Goal: Task Accomplishment & Management: Manage account settings

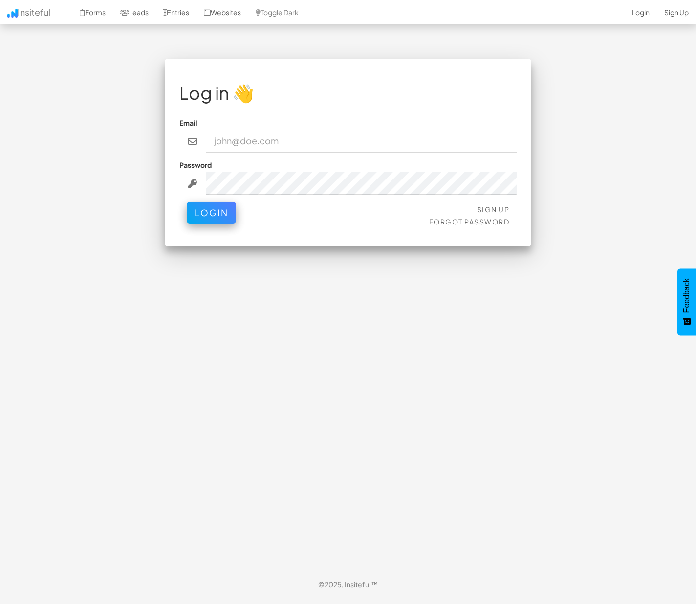
type input "[EMAIL_ADDRESS][DOMAIN_NAME]"
click at [218, 210] on button "Login" at bounding box center [211, 213] width 49 height 22
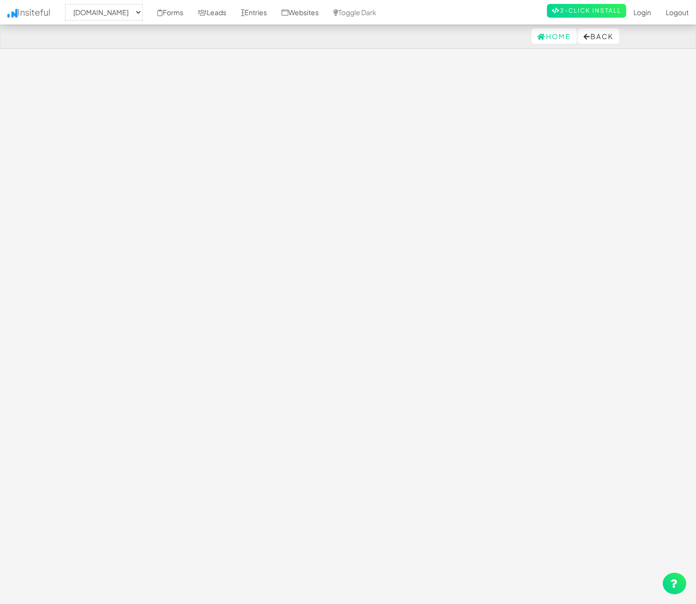
select select "2362"
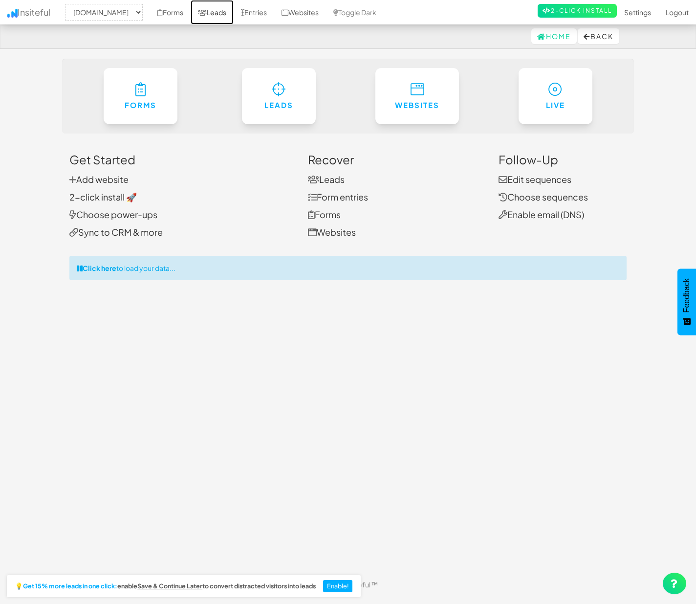
click at [233, 15] on link "Leads" at bounding box center [212, 12] width 43 height 24
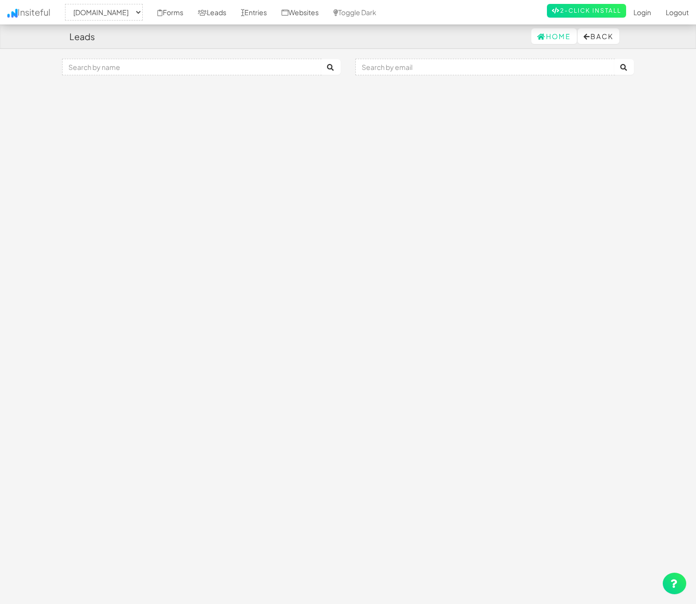
select select "2362"
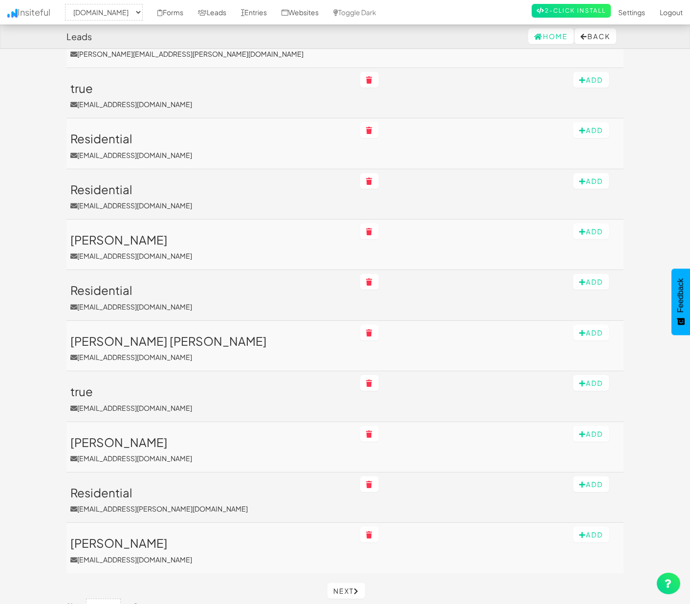
scroll to position [864, 0]
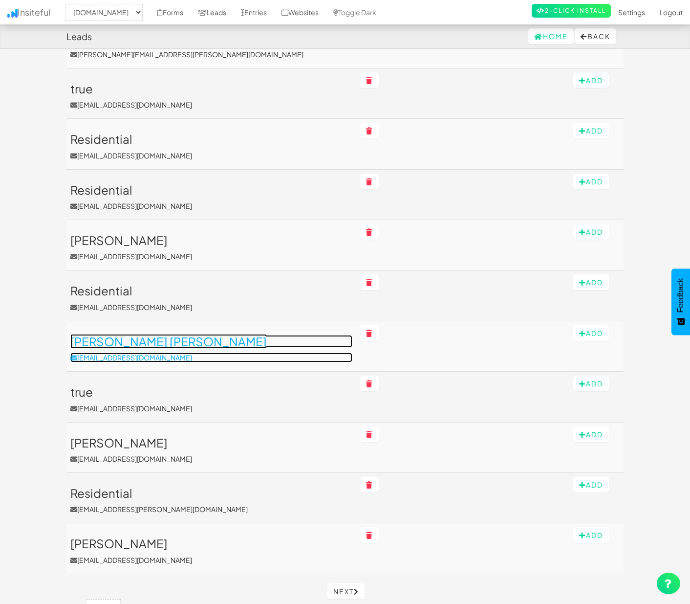
click at [215, 353] on p "mariemikajnlouis@gmail.com" at bounding box center [211, 357] width 282 height 10
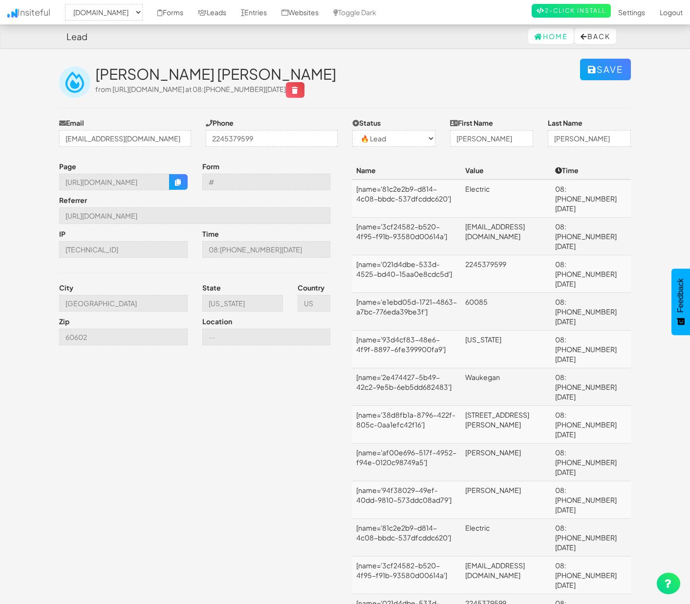
select select "2362"
select select "0"
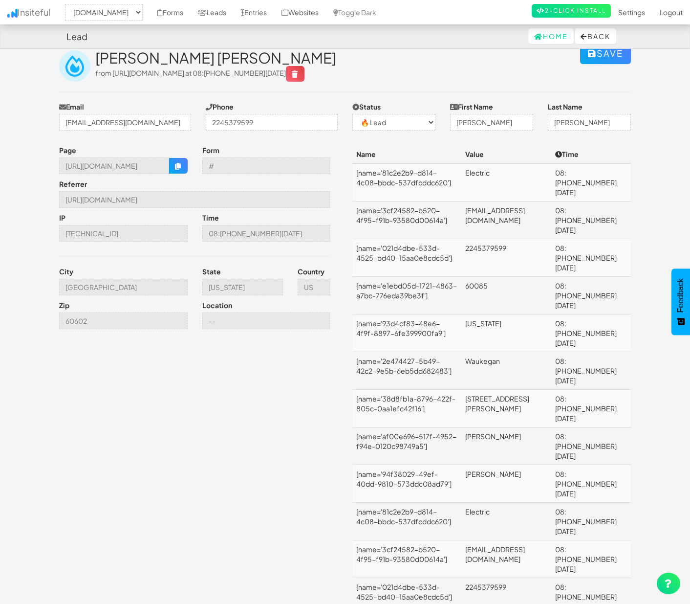
scroll to position [8, 0]
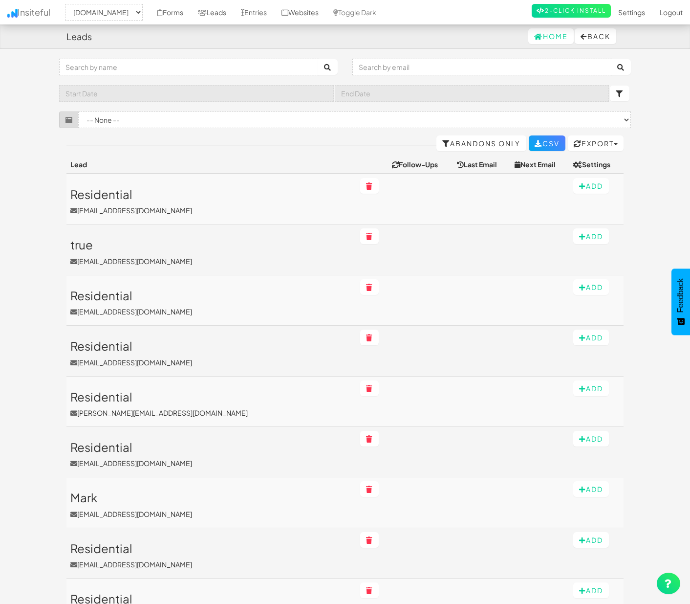
select select "2362"
click at [362, 117] on select "-- None -- (www.nordicenergy-us.com/leadership/[name='searchForm']) (www.nordic…" at bounding box center [354, 119] width 553 height 17
click at [108, 124] on select "-- None -- (www.nordicenergy-us.com/leadership/[name='searchForm']) (www.nordic…" at bounding box center [354, 119] width 553 height 17
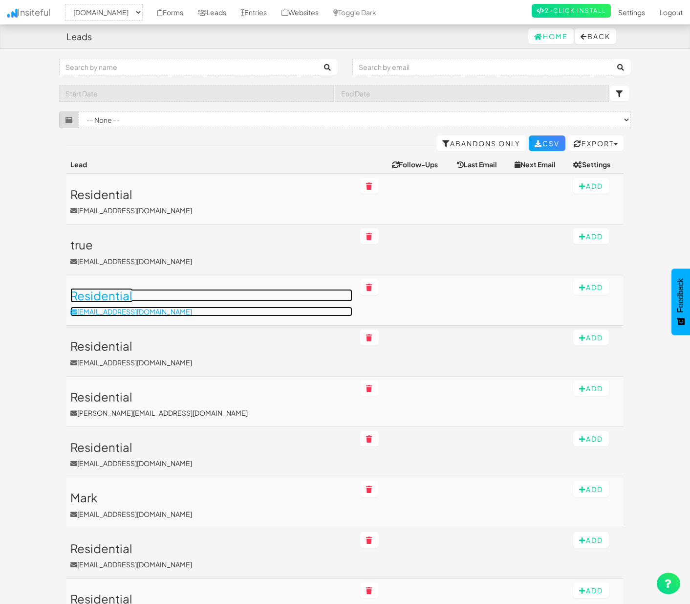
click at [196, 296] on h3 "Residential" at bounding box center [211, 295] width 282 height 13
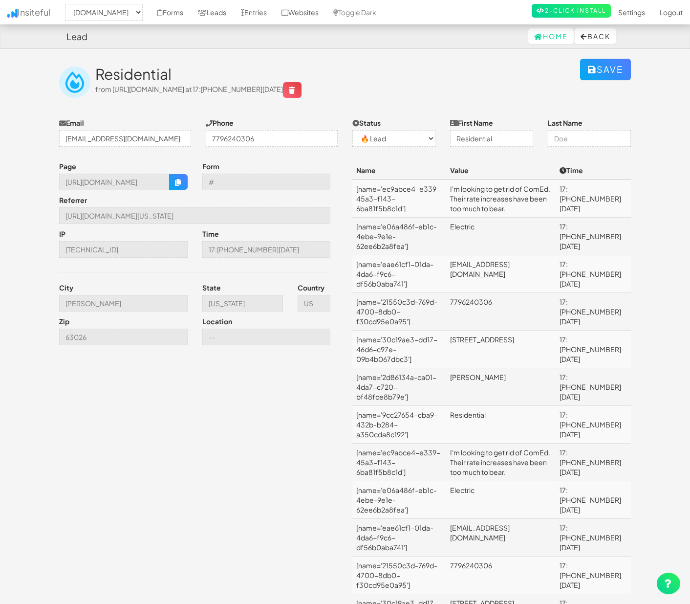
select select "2362"
select select "0"
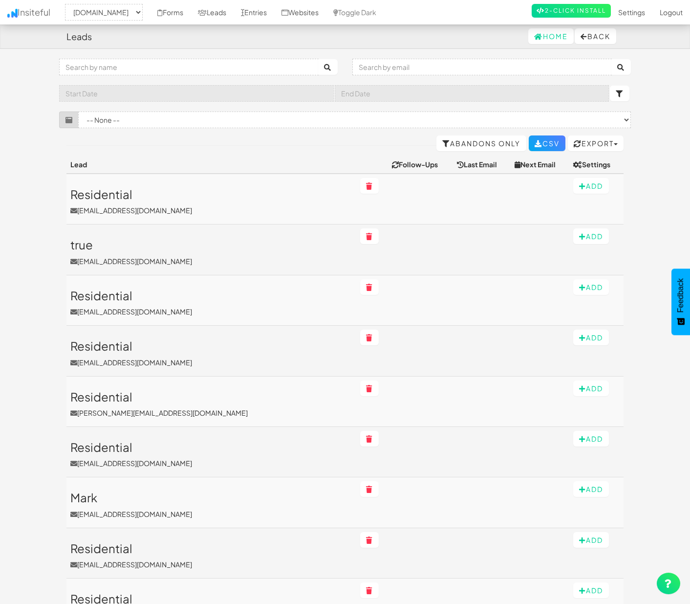
select select "2362"
click at [132, 68] on input "text" at bounding box center [189, 67] width 260 height 17
type input "commercial"
click at [318, 59] on button "submit" at bounding box center [328, 67] width 20 height 16
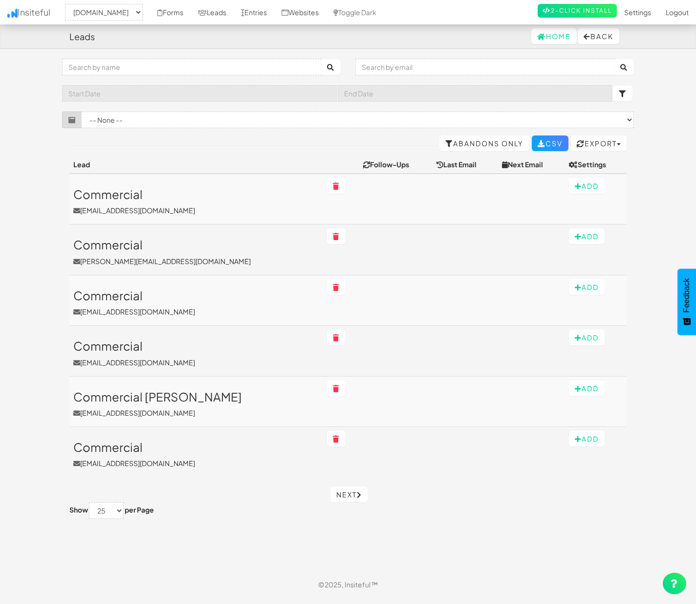
select select "2362"
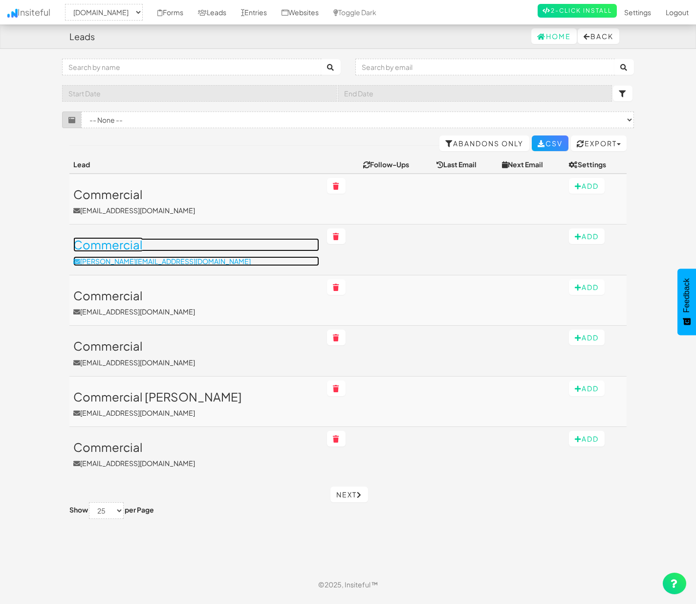
click at [179, 257] on p "[PERSON_NAME][EMAIL_ADDRESS][DOMAIN_NAME]" at bounding box center [196, 261] width 246 height 10
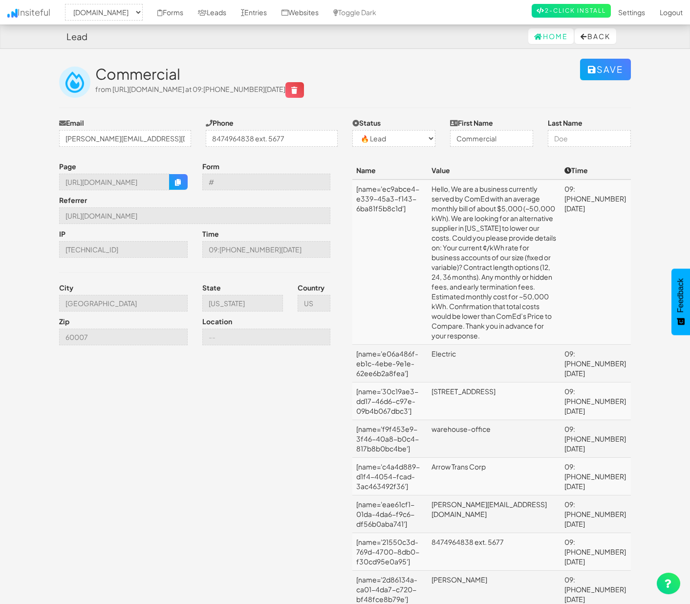
select select "2362"
select select "0"
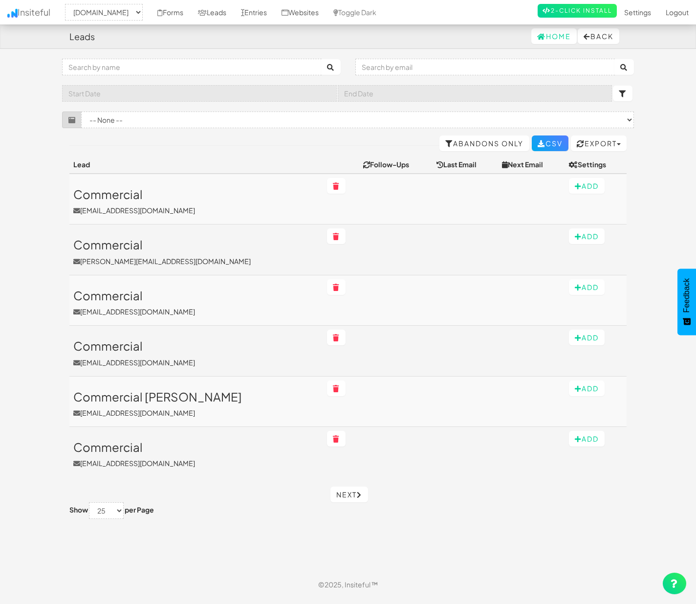
select select "2362"
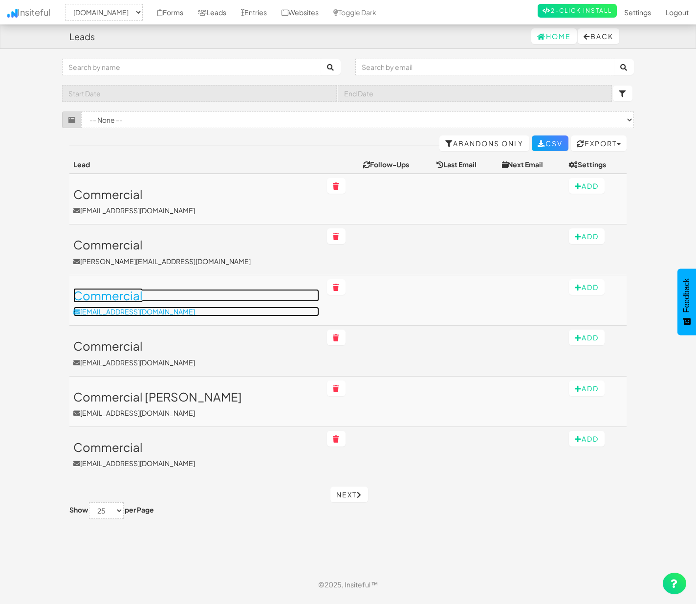
click at [200, 308] on p "DIANEWENBLY@GMAIL.COM" at bounding box center [196, 312] width 246 height 10
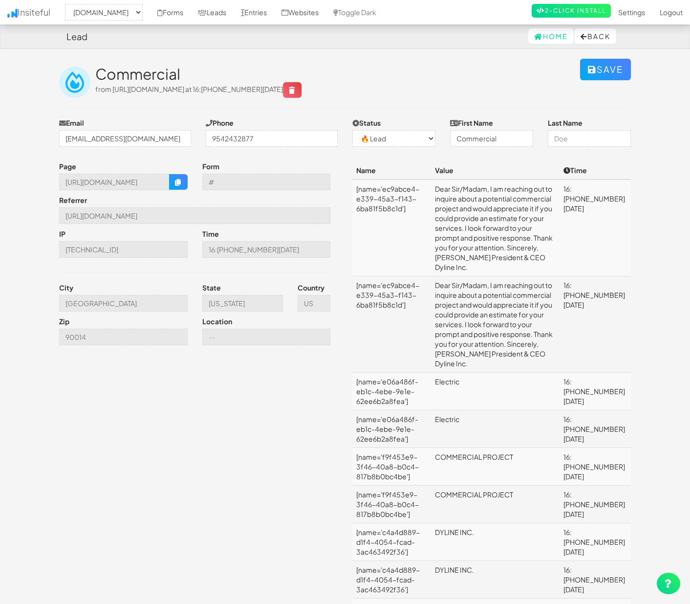
select select "2362"
select select "0"
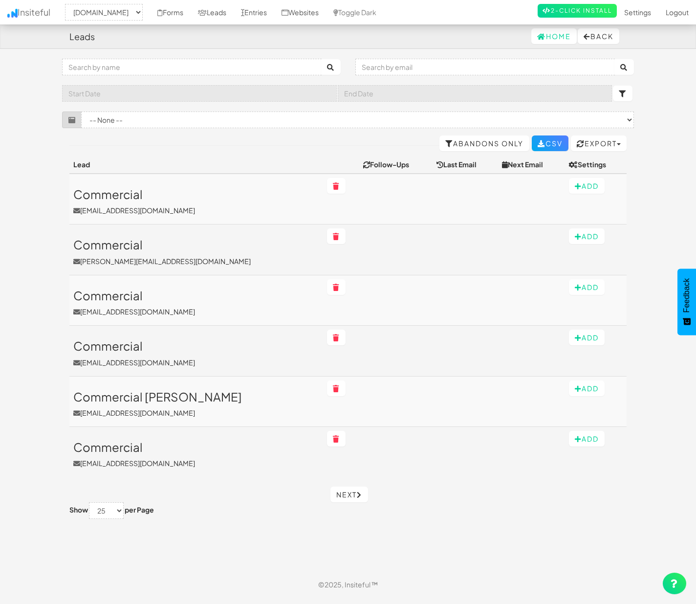
select select "2362"
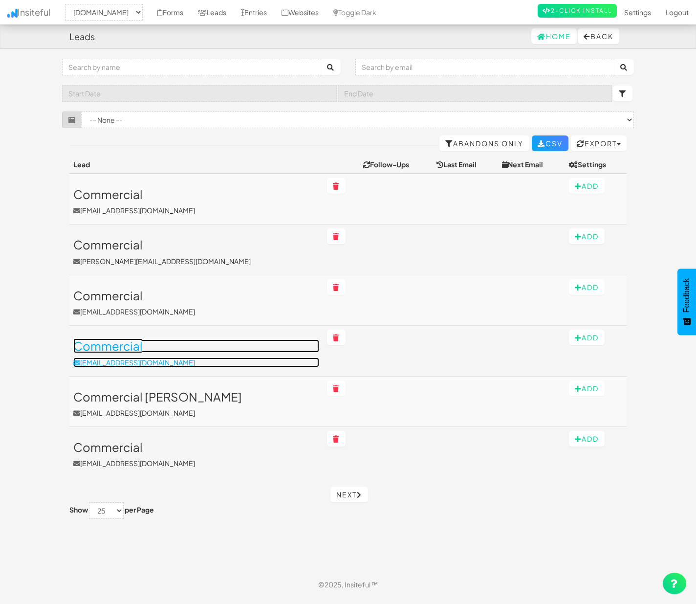
click at [189, 354] on link "Commercial Amagoodjew1@gmail.com" at bounding box center [196, 352] width 246 height 27
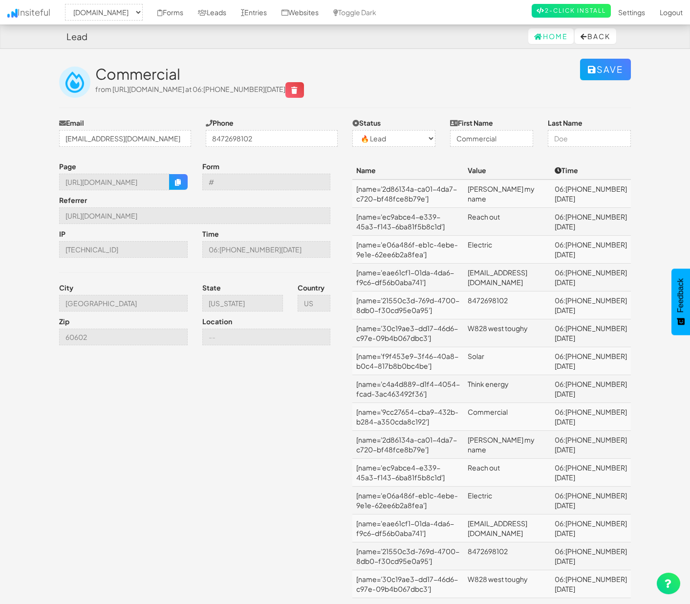
select select "2362"
select select "0"
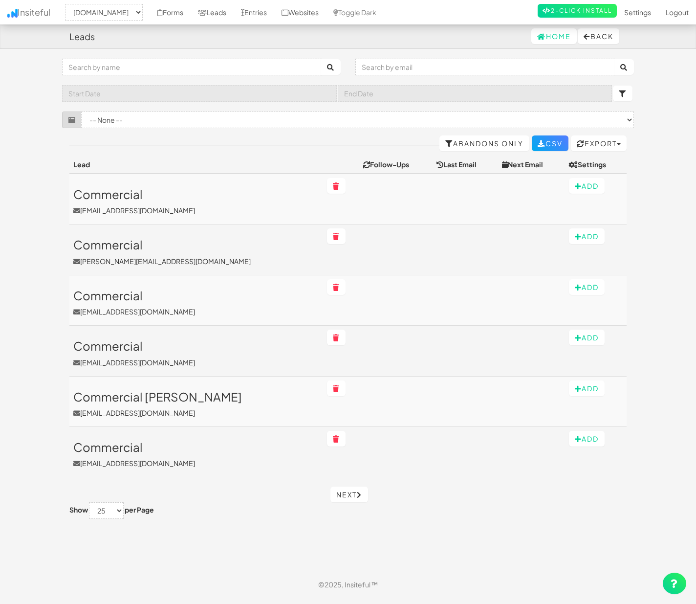
select select "2362"
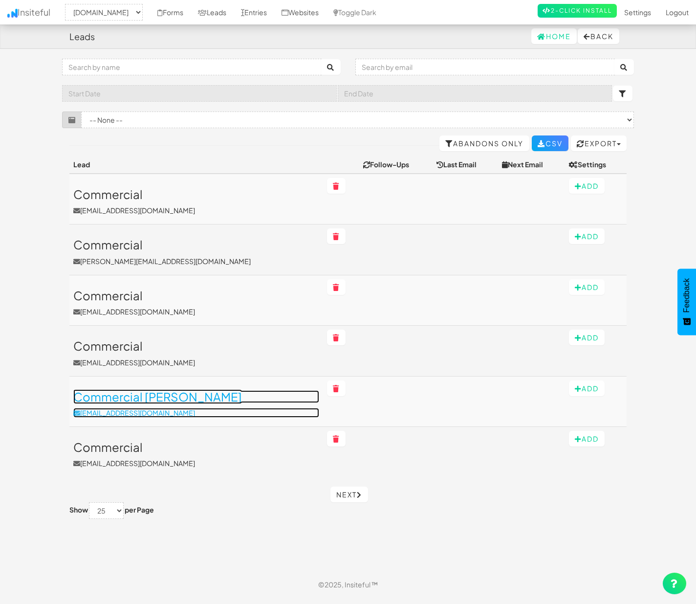
click at [206, 401] on h3 "Commercial miller" at bounding box center [196, 396] width 246 height 13
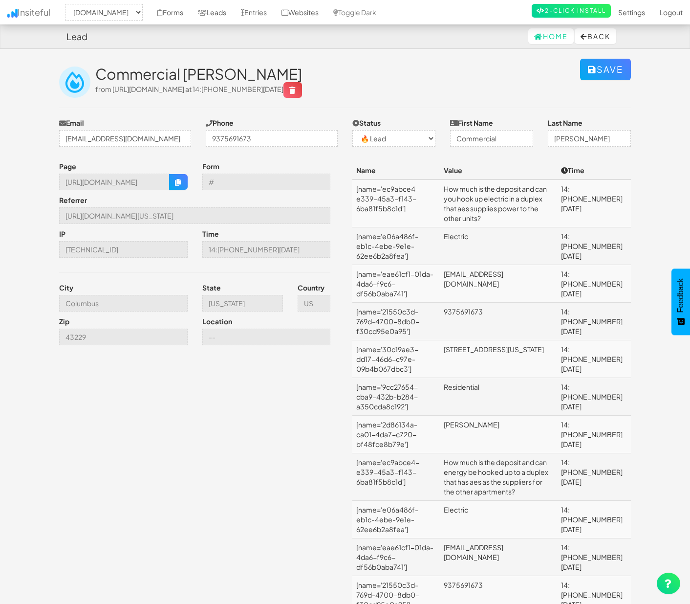
select select "2362"
select select "0"
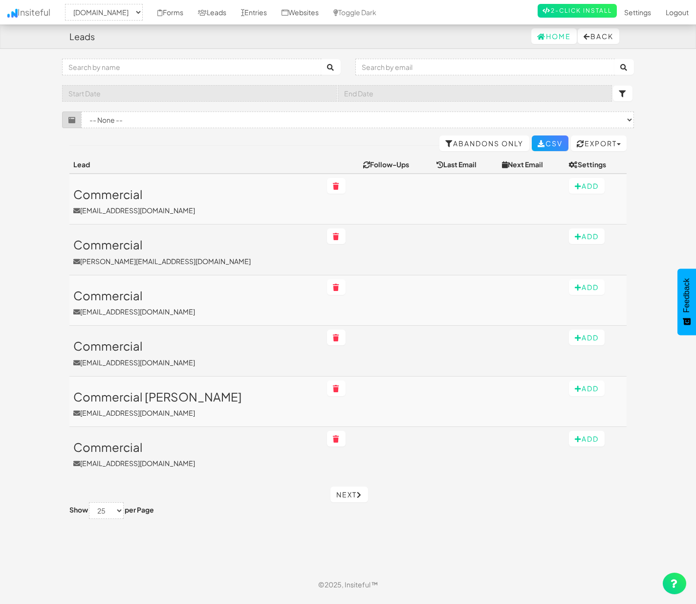
select select "2362"
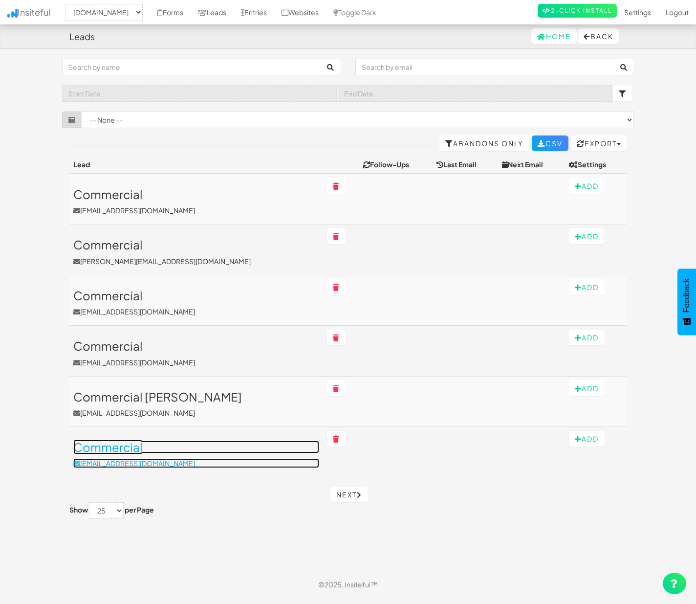
click at [213, 456] on link "Commercial [EMAIL_ADDRESS][DOMAIN_NAME]" at bounding box center [196, 453] width 246 height 27
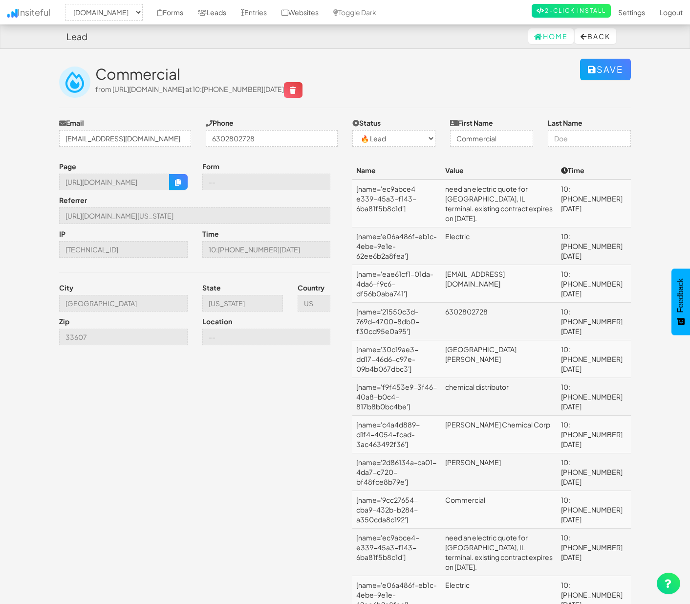
select select "2362"
select select "0"
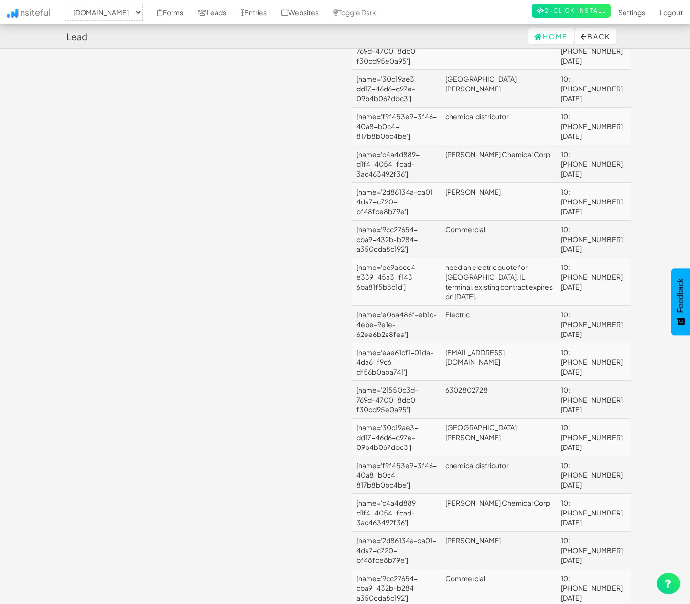
scroll to position [600, 0]
